Goal: Understand process/instructions: Learn how to perform a task or action

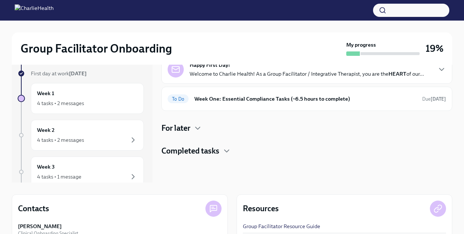
scroll to position [45, 0]
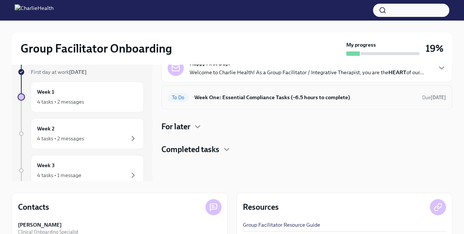
click at [235, 96] on h6 "Week One: Essential Compliance Tasks (~6.5 hours to complete)" at bounding box center [305, 97] width 222 height 8
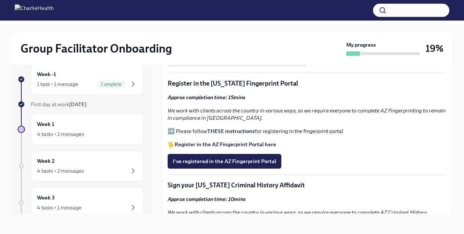
scroll to position [747, 0]
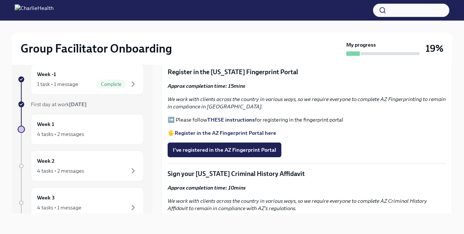
click at [223, 116] on strong "THESE instructions" at bounding box center [231, 119] width 48 height 7
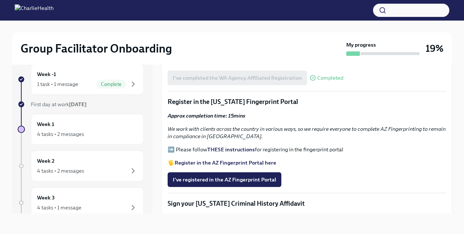
scroll to position [729, 0]
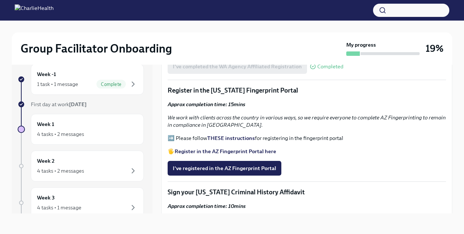
click at [209, 148] on strong "Register in the AZ Fingerprint Portal here" at bounding box center [226, 151] width 102 height 7
click at [179, 168] on span "I've registered in the AZ Fingerprint Portal" at bounding box center [224, 167] width 103 height 7
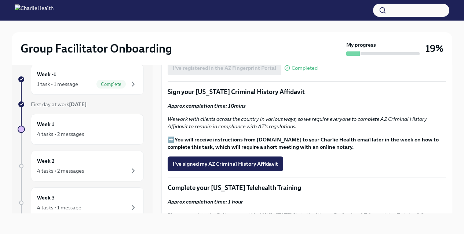
scroll to position [834, 0]
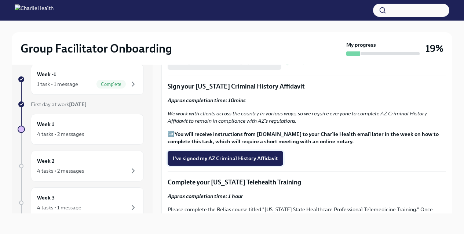
click at [223, 154] on span "I've signed my AZ Criminal History Affidavit" at bounding box center [225, 157] width 105 height 7
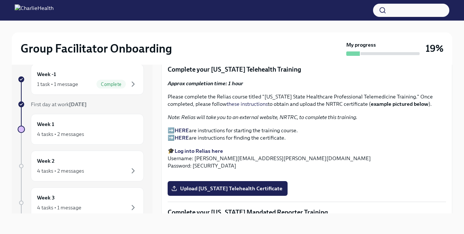
scroll to position [938, 0]
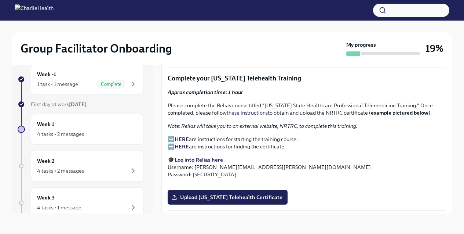
click at [239, 109] on link "these instructions" at bounding box center [247, 112] width 41 height 7
click at [186, 138] on strong "HERE" at bounding box center [182, 139] width 14 height 7
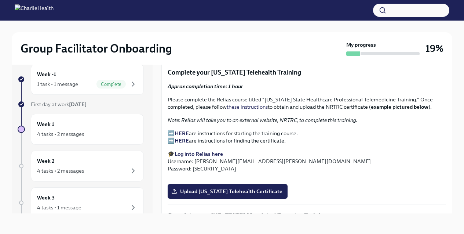
scroll to position [949, 0]
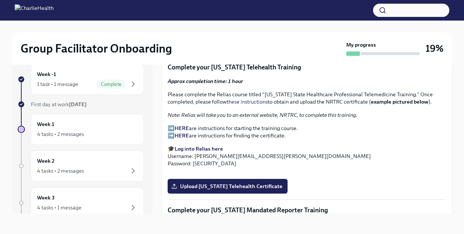
click at [209, 148] on strong "Log into Relias here" at bounding box center [199, 148] width 48 height 7
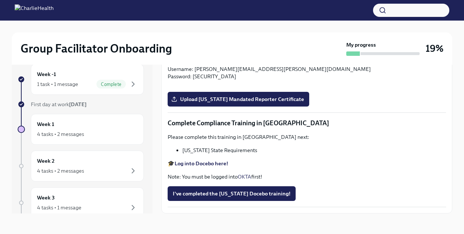
scroll to position [1175, 0]
